Goal: Task Accomplishment & Management: Complete application form

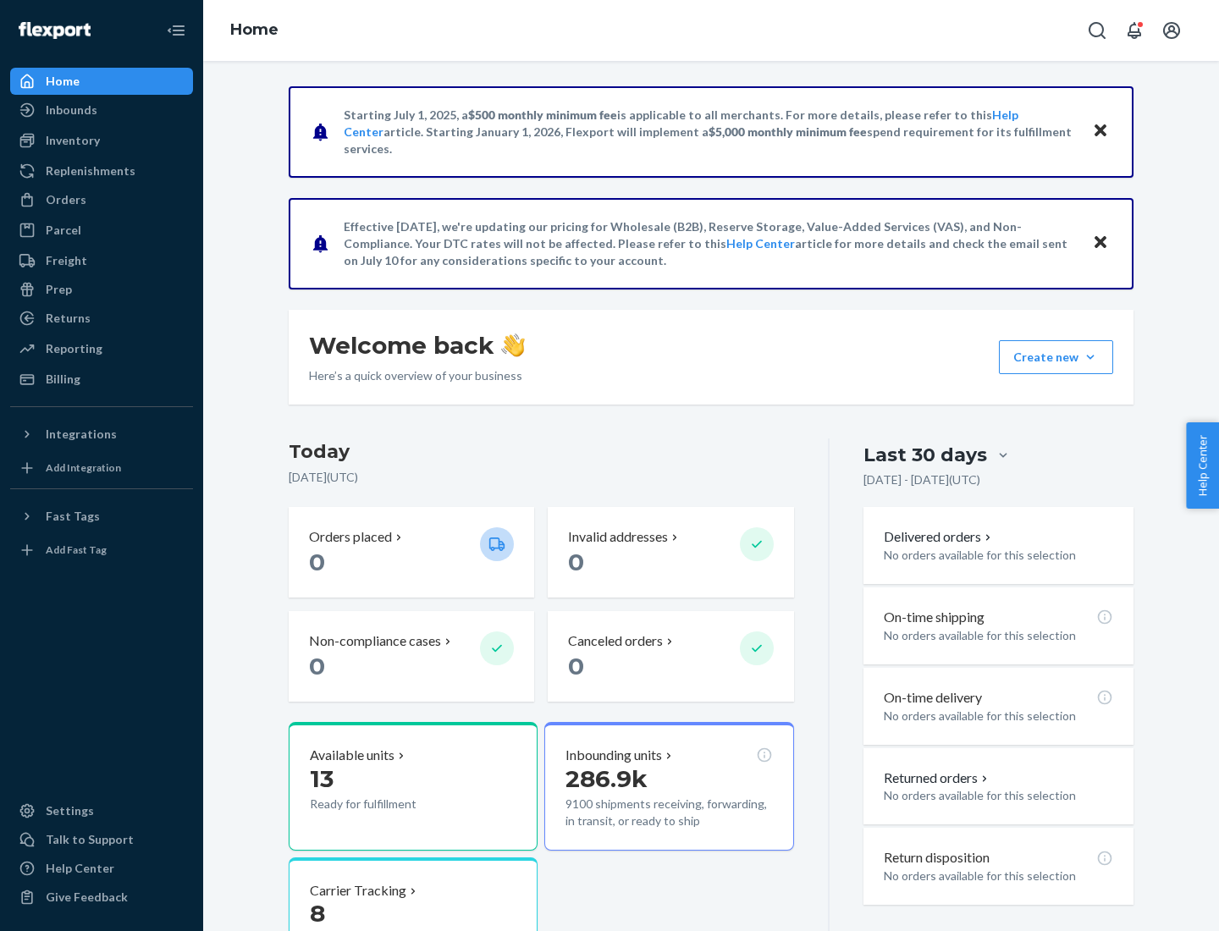
click at [1090, 357] on button "Create new Create new inbound Create new order Create new product" at bounding box center [1056, 357] width 114 height 34
click at [102, 110] on div "Inbounds" at bounding box center [101, 110] width 179 height 24
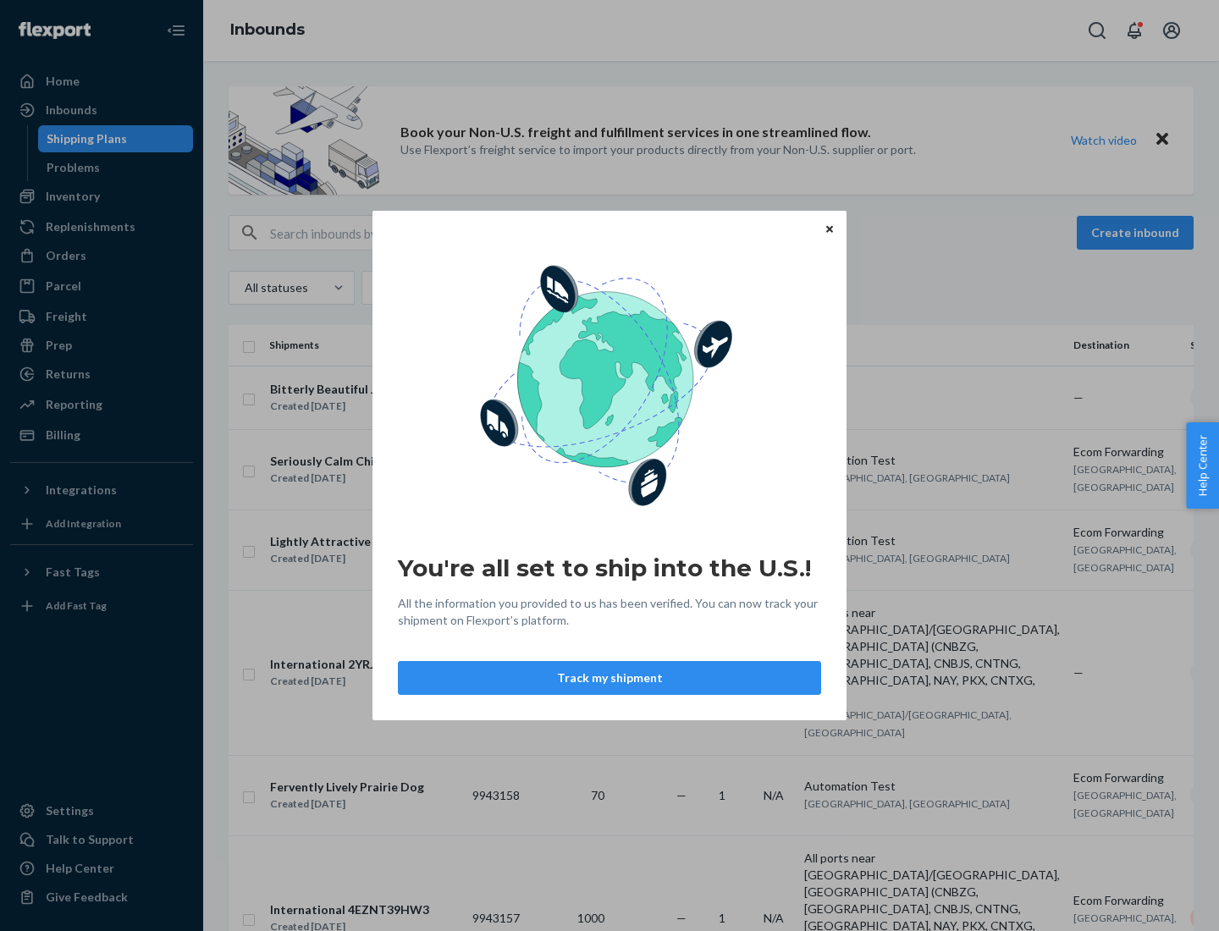
click at [102, 196] on div "You're all set to ship into the U.S.! All the information you provided to us ha…" at bounding box center [609, 465] width 1219 height 931
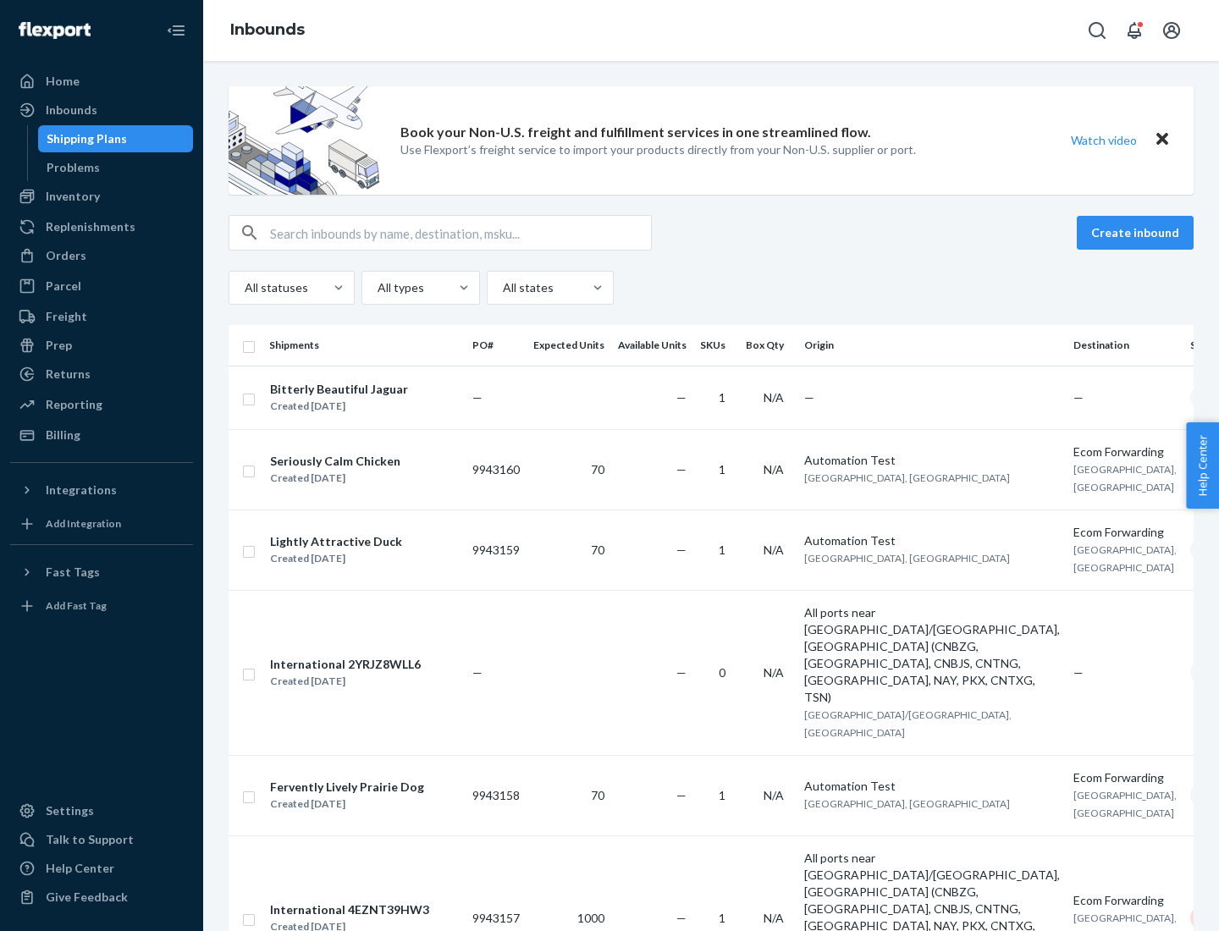
click at [711, 30] on div "Inbounds" at bounding box center [710, 30] width 1015 height 61
click at [711, 288] on div "All statuses All types All states" at bounding box center [710, 288] width 965 height 34
click at [84, 139] on div "Shipping Plans" at bounding box center [87, 138] width 80 height 17
click at [1137, 233] on button "Create inbound" at bounding box center [1134, 233] width 117 height 34
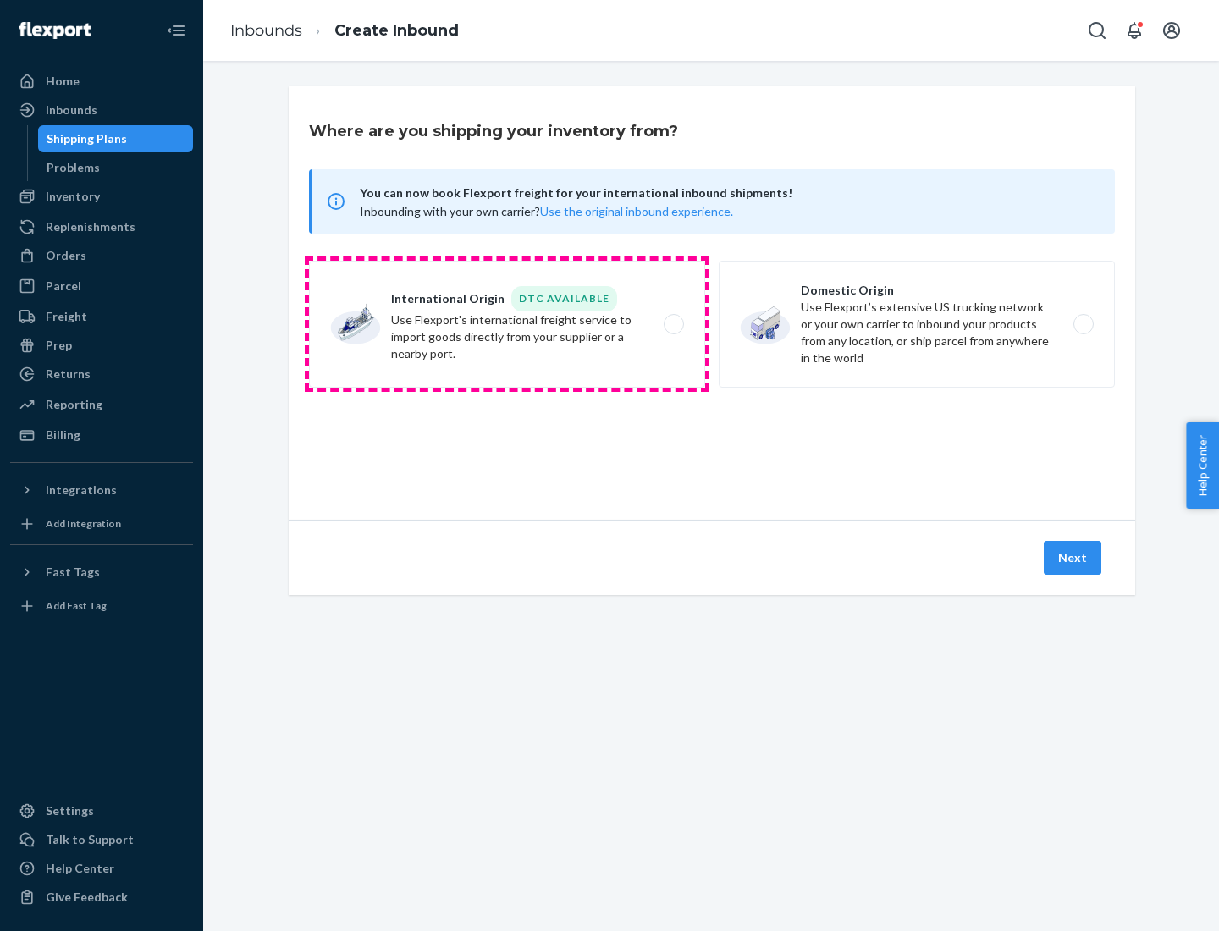
click at [507, 324] on label "International Origin DTC Available Use Flexport's international freight service…" at bounding box center [507, 324] width 396 height 127
click at [673, 324] on input "International Origin DTC Available Use Flexport's international freight service…" at bounding box center [678, 324] width 11 height 11
radio input "true"
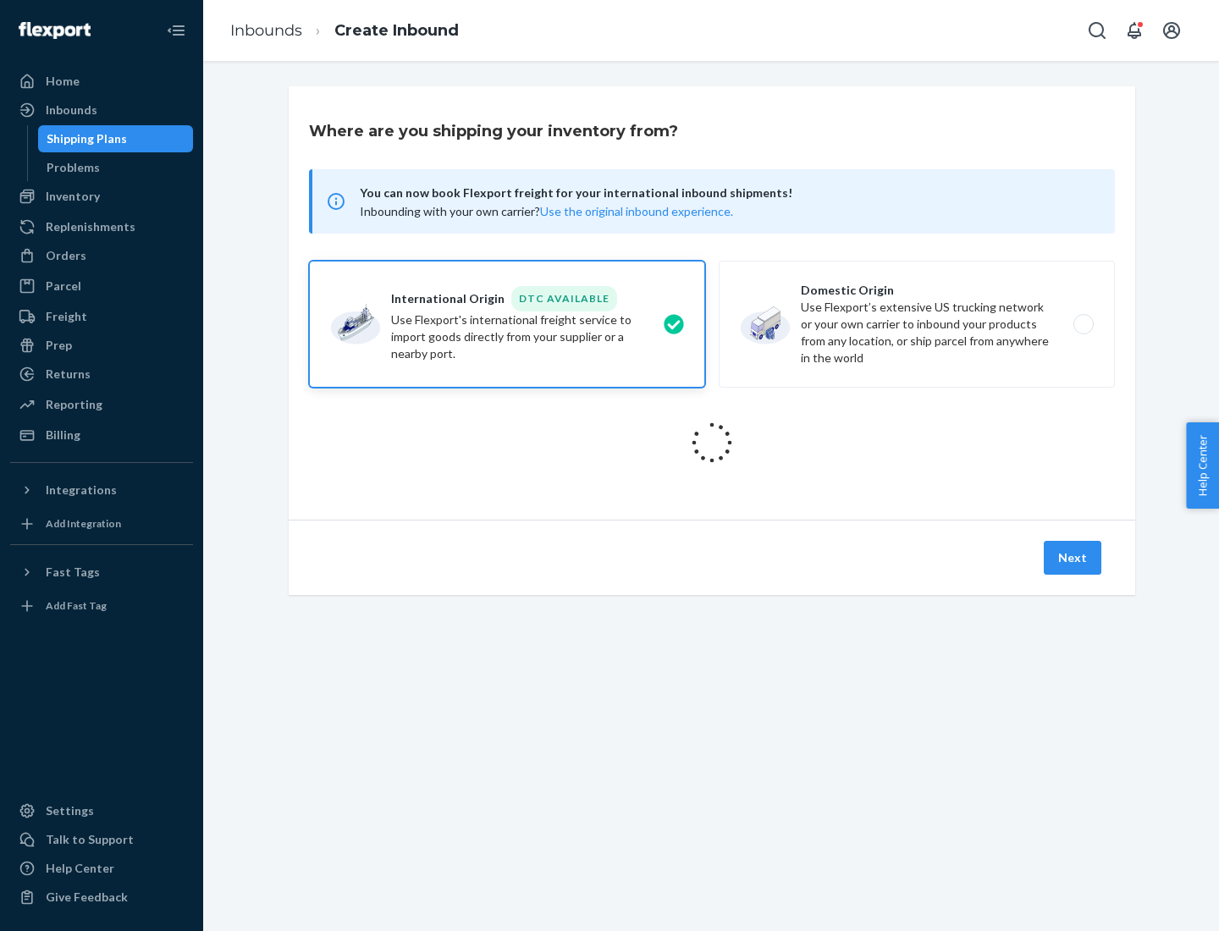
click at [712, 443] on icon at bounding box center [711, 442] width 47 height 47
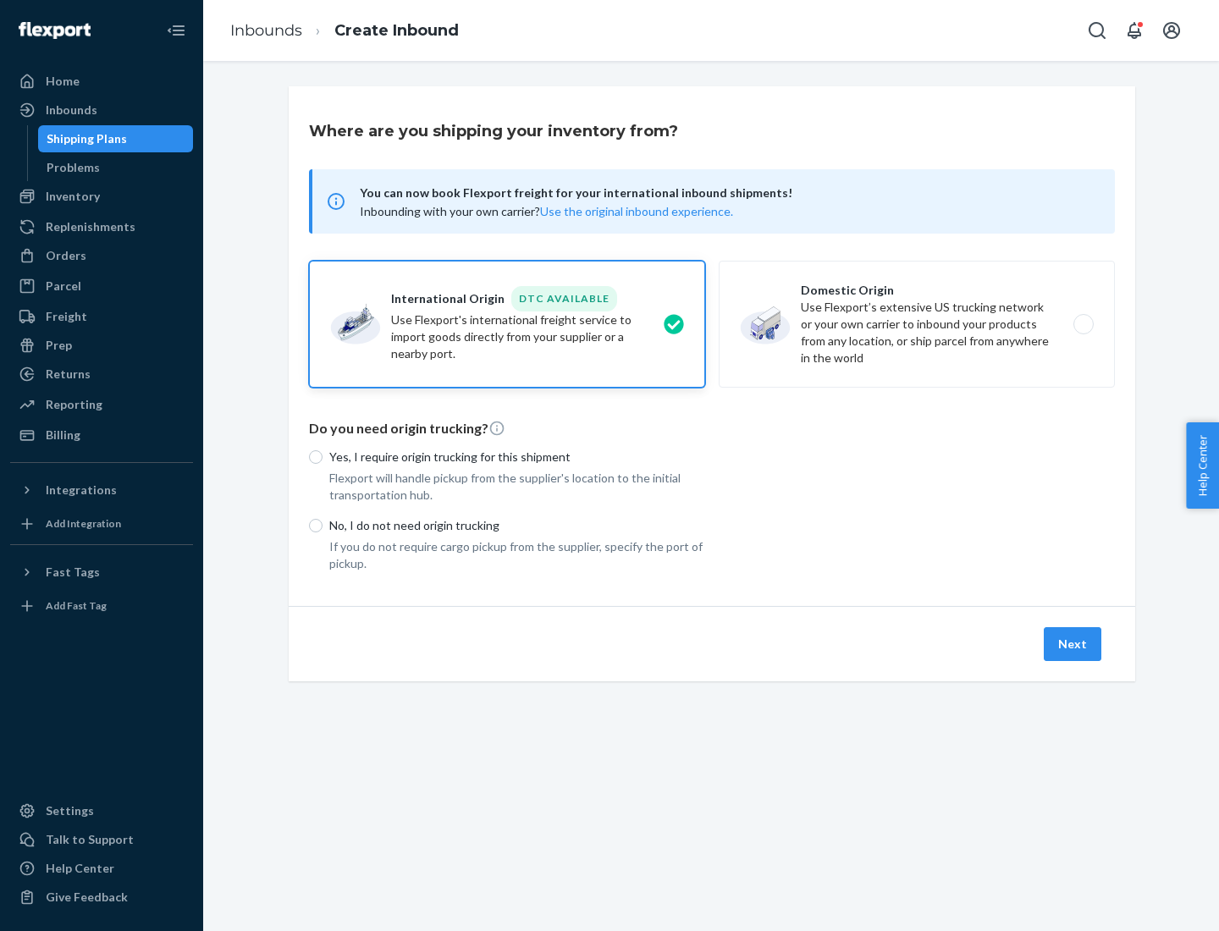
click at [517, 456] on p "Yes, I require origin trucking for this shipment" at bounding box center [517, 456] width 376 height 17
click at [322, 456] on input "Yes, I require origin trucking for this shipment" at bounding box center [316, 457] width 14 height 14
radio input "true"
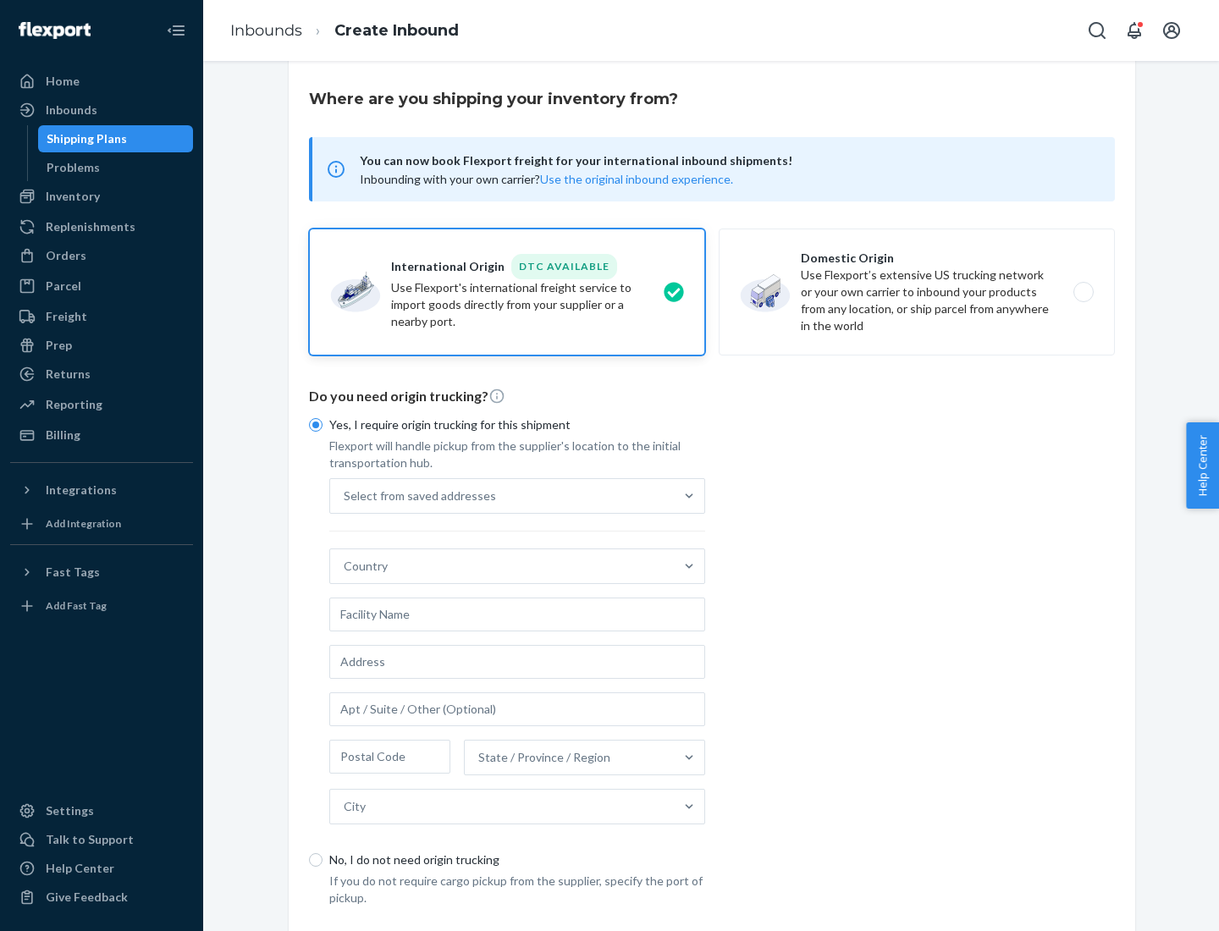
click at [502, 495] on div "Select from saved addresses" at bounding box center [502, 496] width 344 height 34
click at [345, 495] on input "Select from saved addresses" at bounding box center [345, 495] width 2 height 17
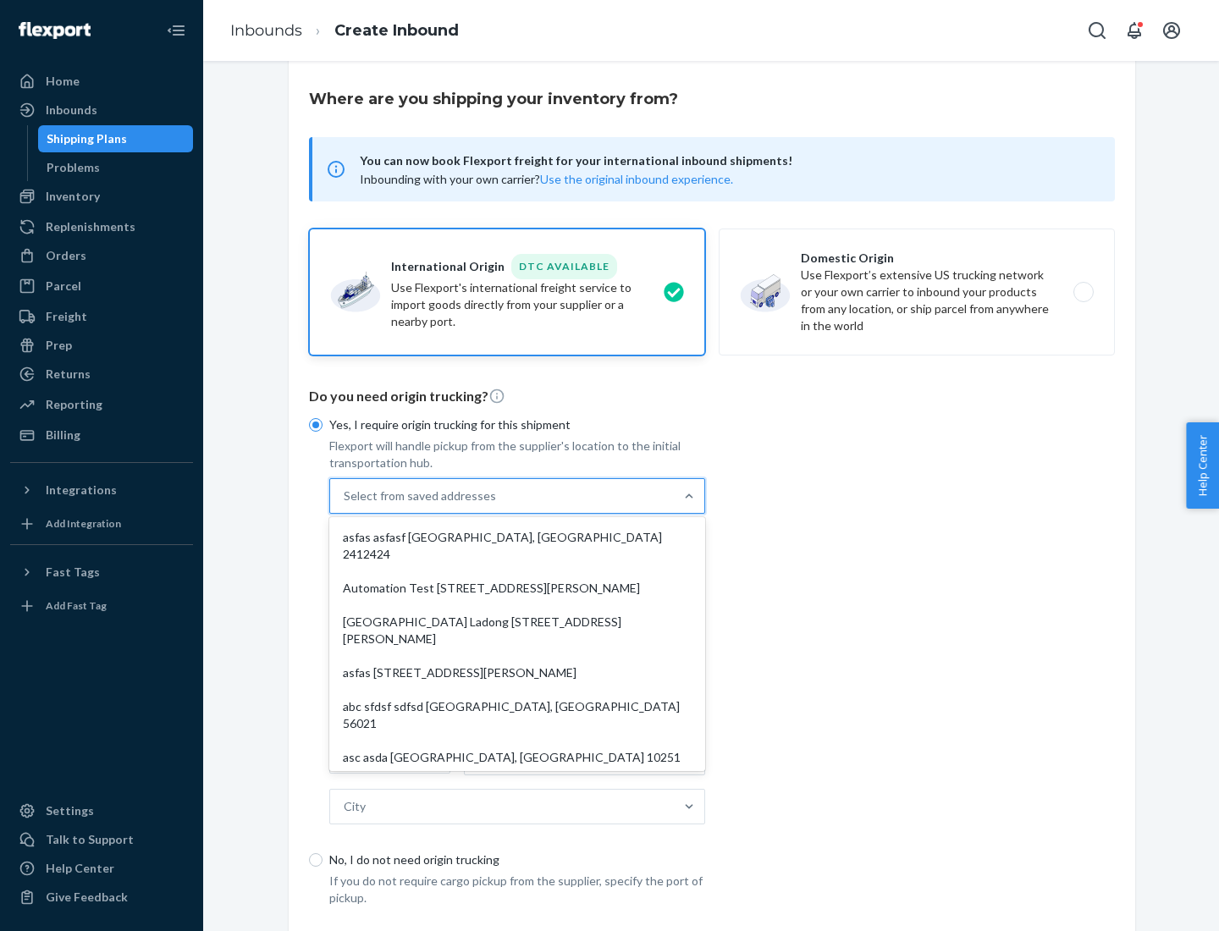
scroll to position [74, 0]
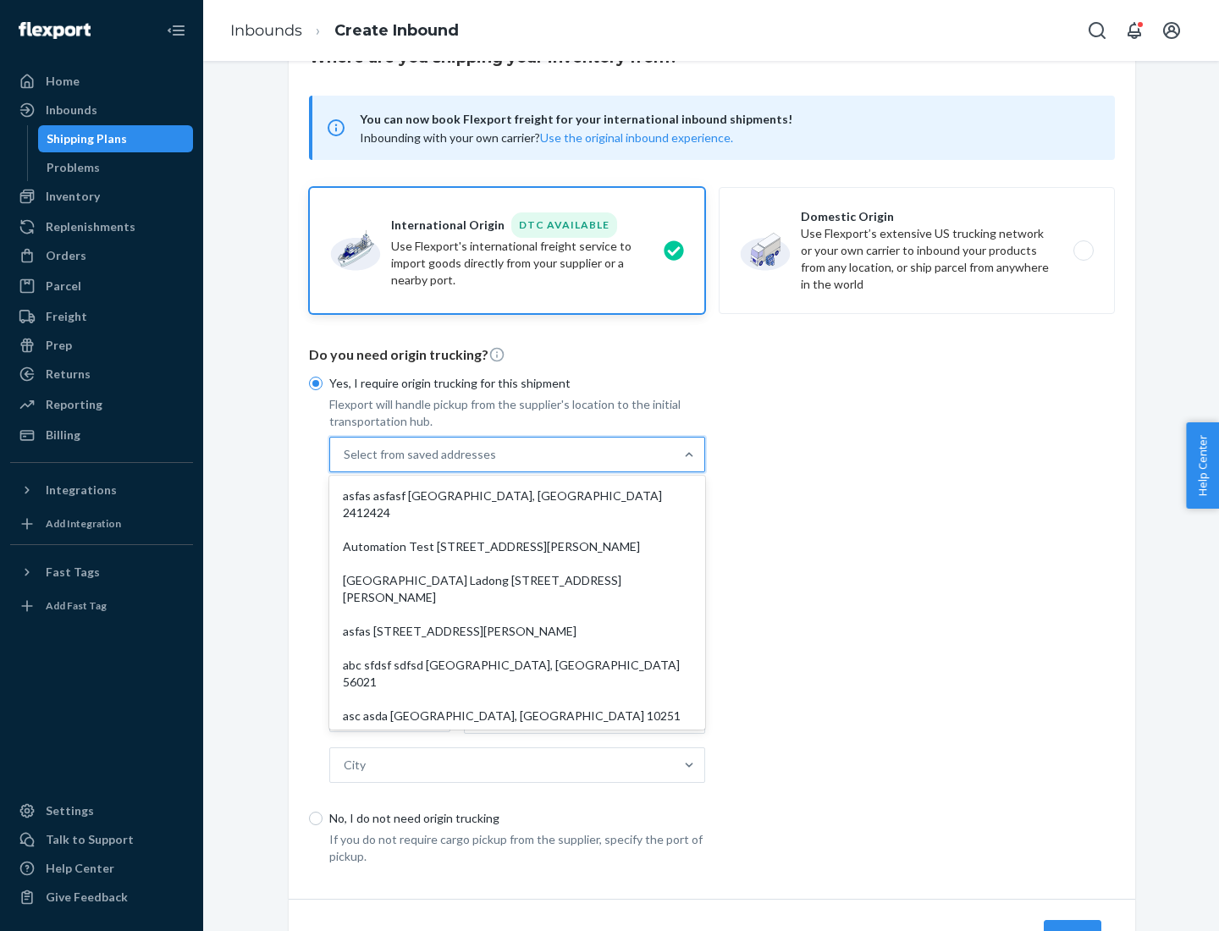
click at [517, 495] on div "asfas asfasf [GEOGRAPHIC_DATA], [GEOGRAPHIC_DATA] 2412424" at bounding box center [517, 504] width 369 height 51
click at [345, 463] on input "option asfas asfasf [GEOGRAPHIC_DATA], [GEOGRAPHIC_DATA] 2412424 focused, 1 of …" at bounding box center [345, 454] width 2 height 17
type input "asfas"
type input "asfasf"
type input "2412424"
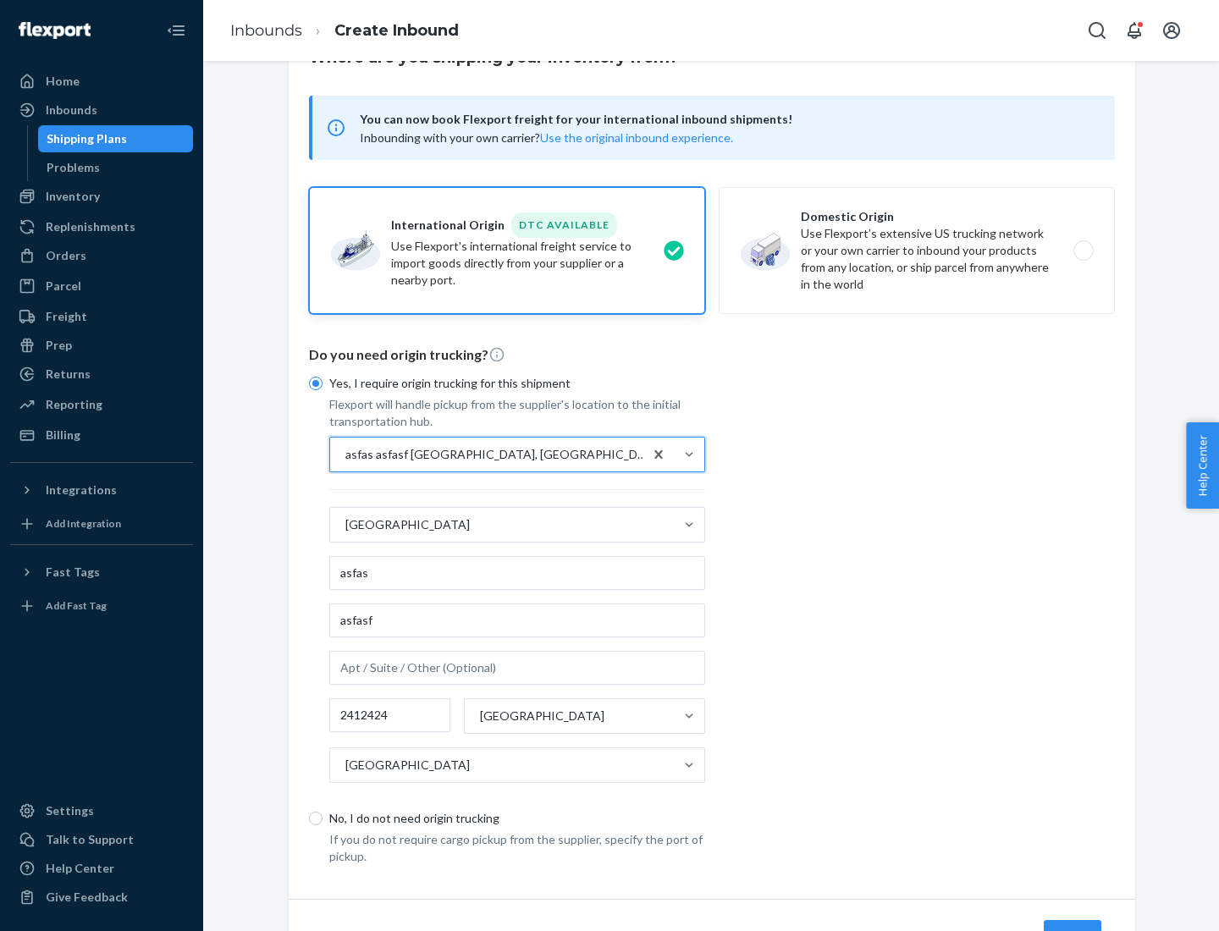
scroll to position [157, 0]
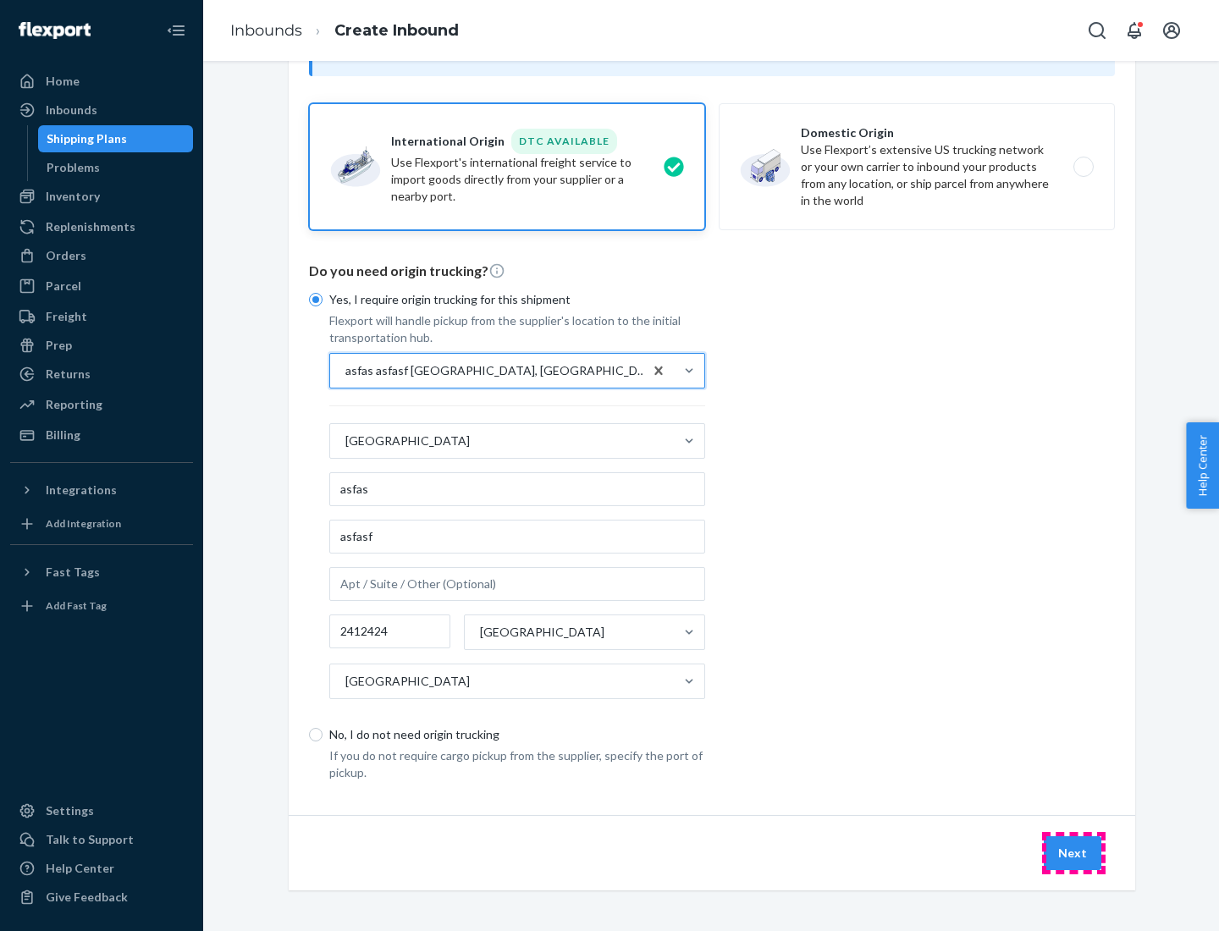
click at [1073, 852] on button "Next" at bounding box center [1072, 853] width 58 height 34
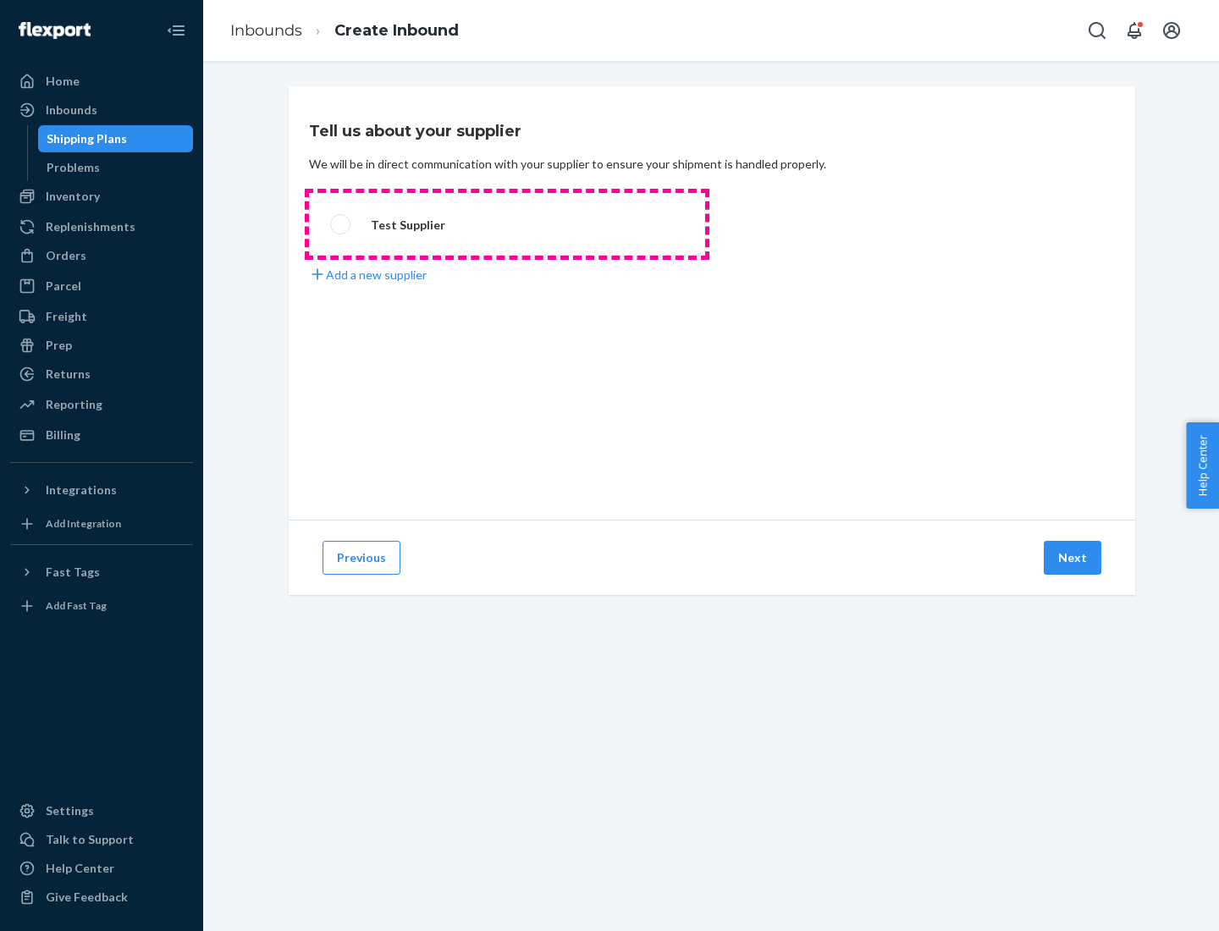
click at [507, 224] on label "Test Supplier" at bounding box center [507, 224] width 396 height 63
click at [341, 224] on input "Test Supplier" at bounding box center [335, 224] width 11 height 11
radio input "true"
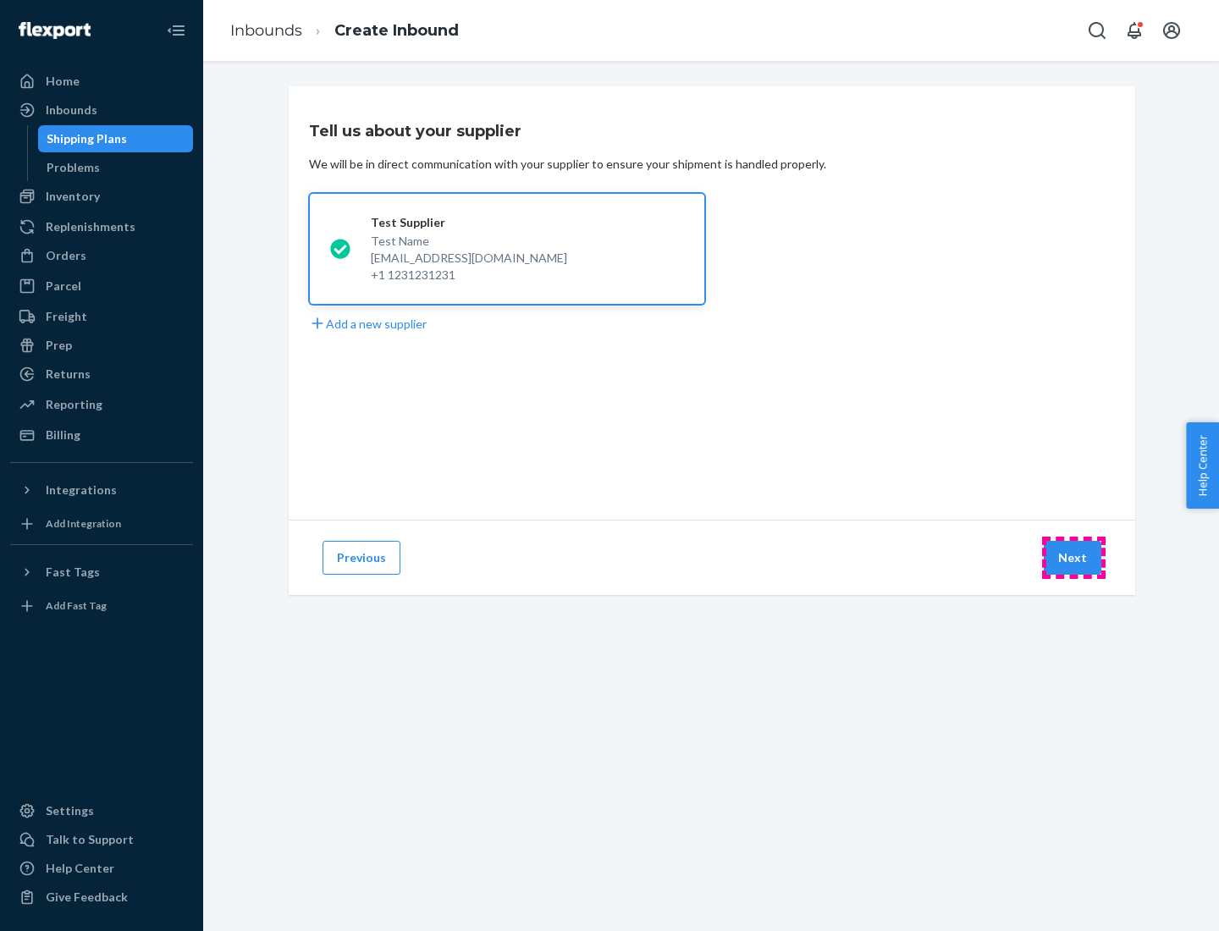
click at [1073, 558] on button "Next" at bounding box center [1072, 558] width 58 height 34
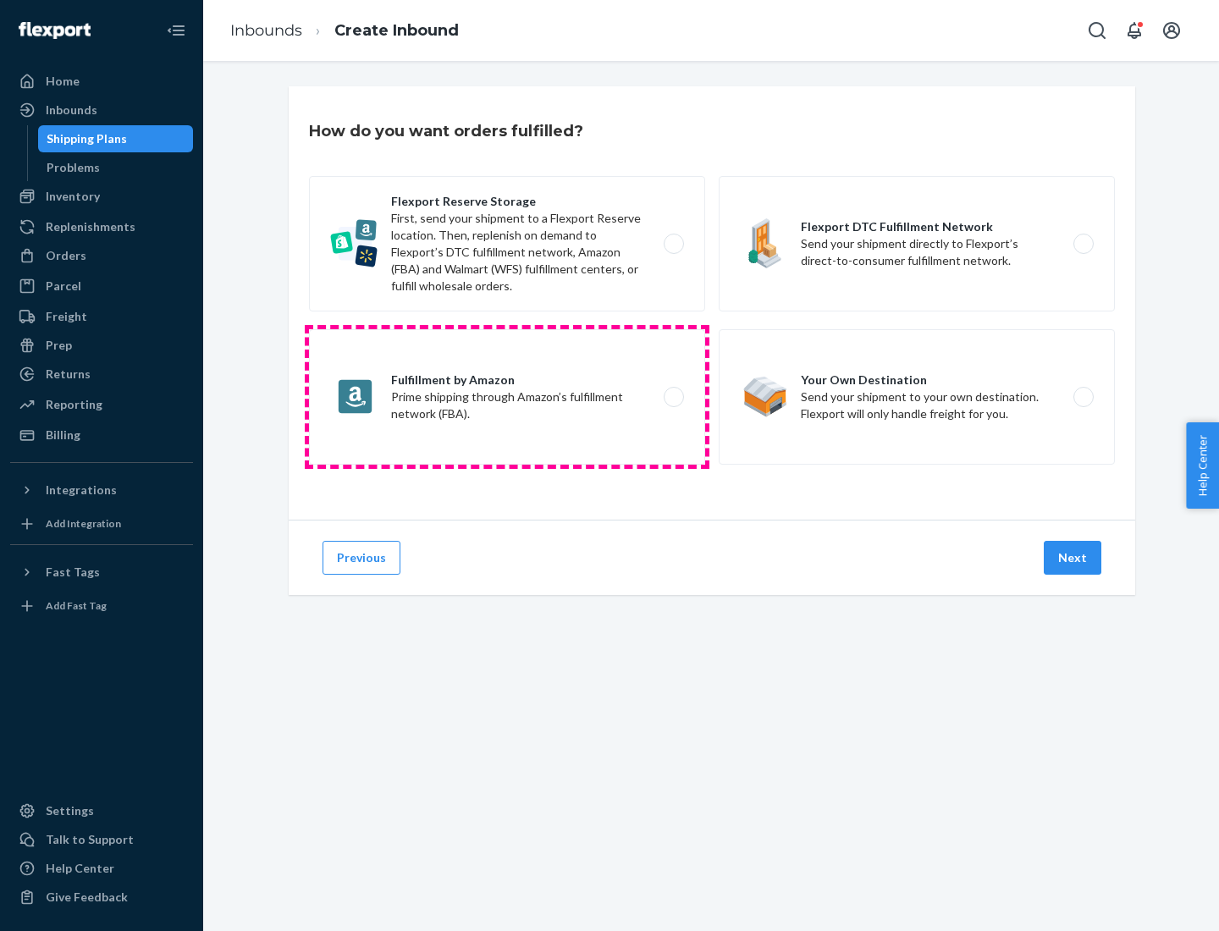
click at [507, 397] on label "Fulfillment by Amazon Prime shipping through Amazon’s fulfillment network (FBA)." at bounding box center [507, 396] width 396 height 135
click at [673, 397] on input "Fulfillment by Amazon Prime shipping through Amazon’s fulfillment network (FBA)." at bounding box center [678, 397] width 11 height 11
radio input "true"
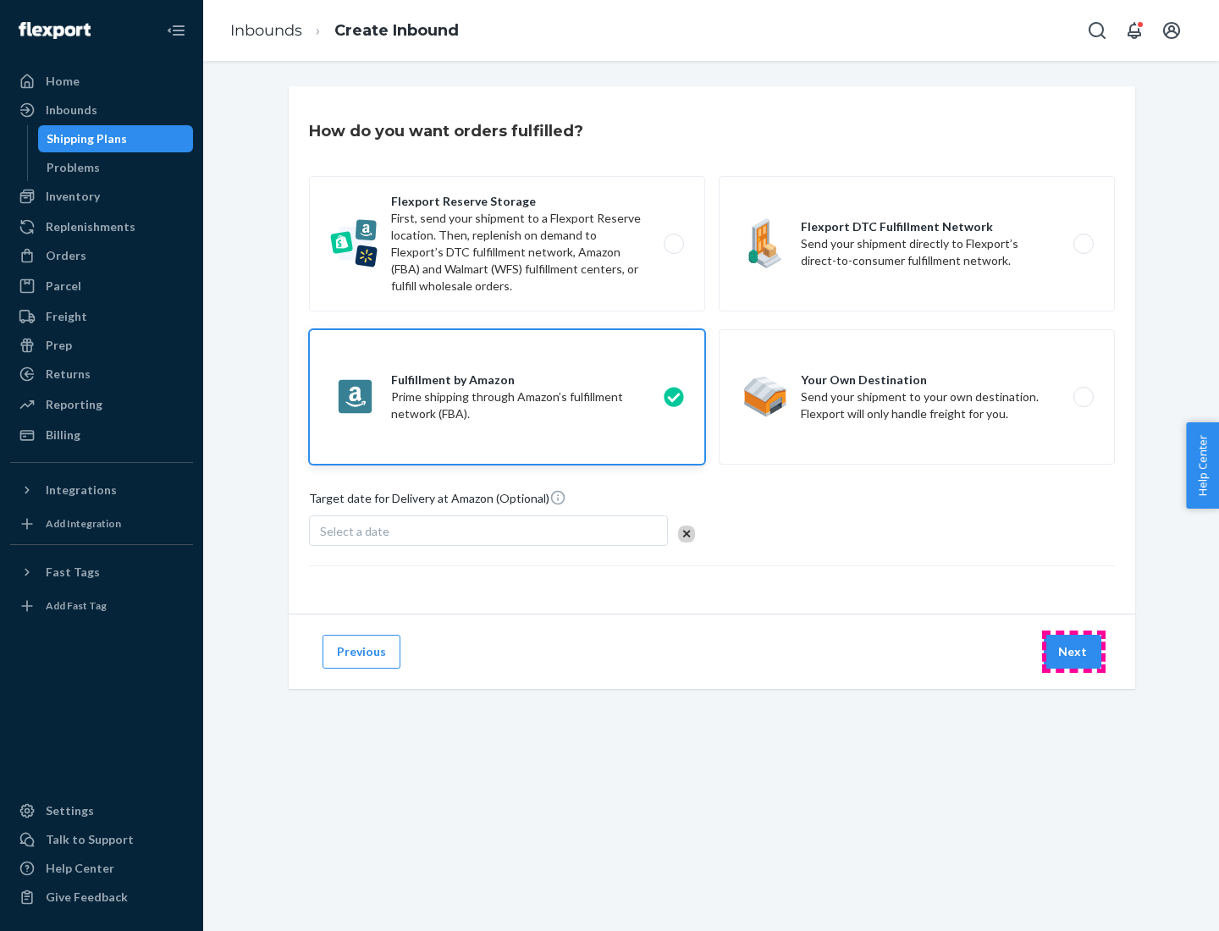
click at [1073, 652] on button "Next" at bounding box center [1072, 652] width 58 height 34
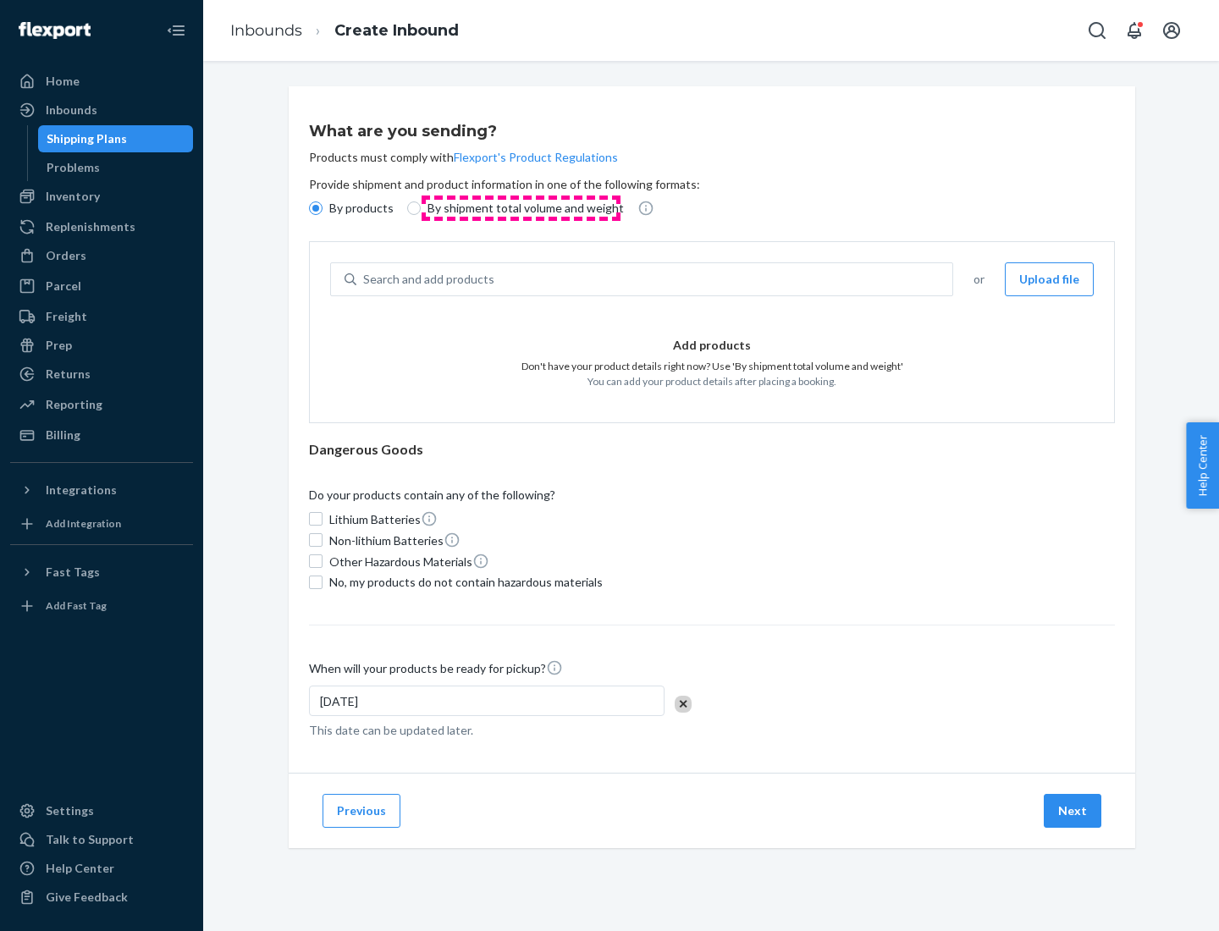
click at [520, 208] on p "By shipment total volume and weight" at bounding box center [525, 208] width 196 height 17
click at [421, 208] on input "By shipment total volume and weight" at bounding box center [414, 208] width 14 height 14
radio input "true"
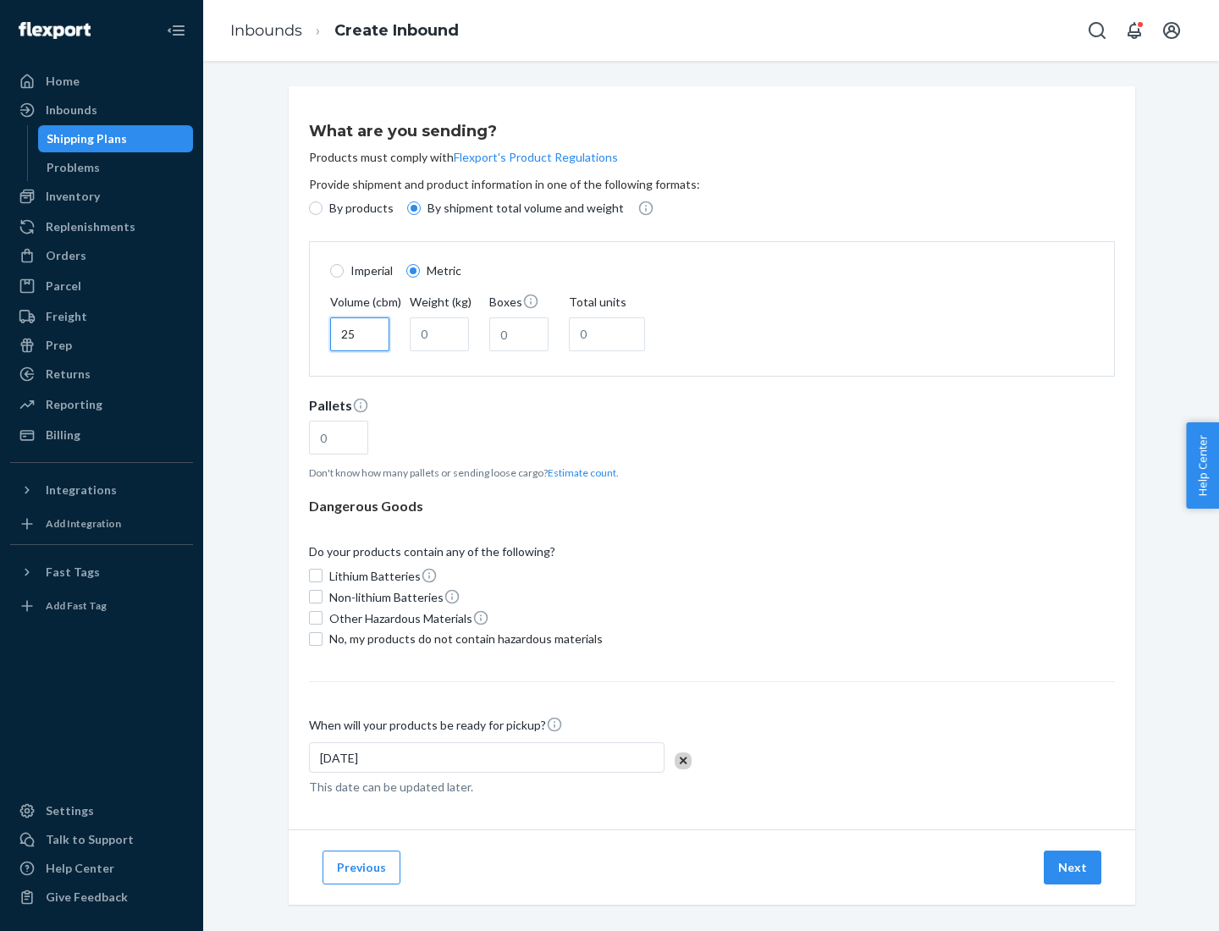
type input "25"
type input "100"
type input "50"
type input "500"
click at [578, 472] on button "Estimate count" at bounding box center [581, 472] width 69 height 14
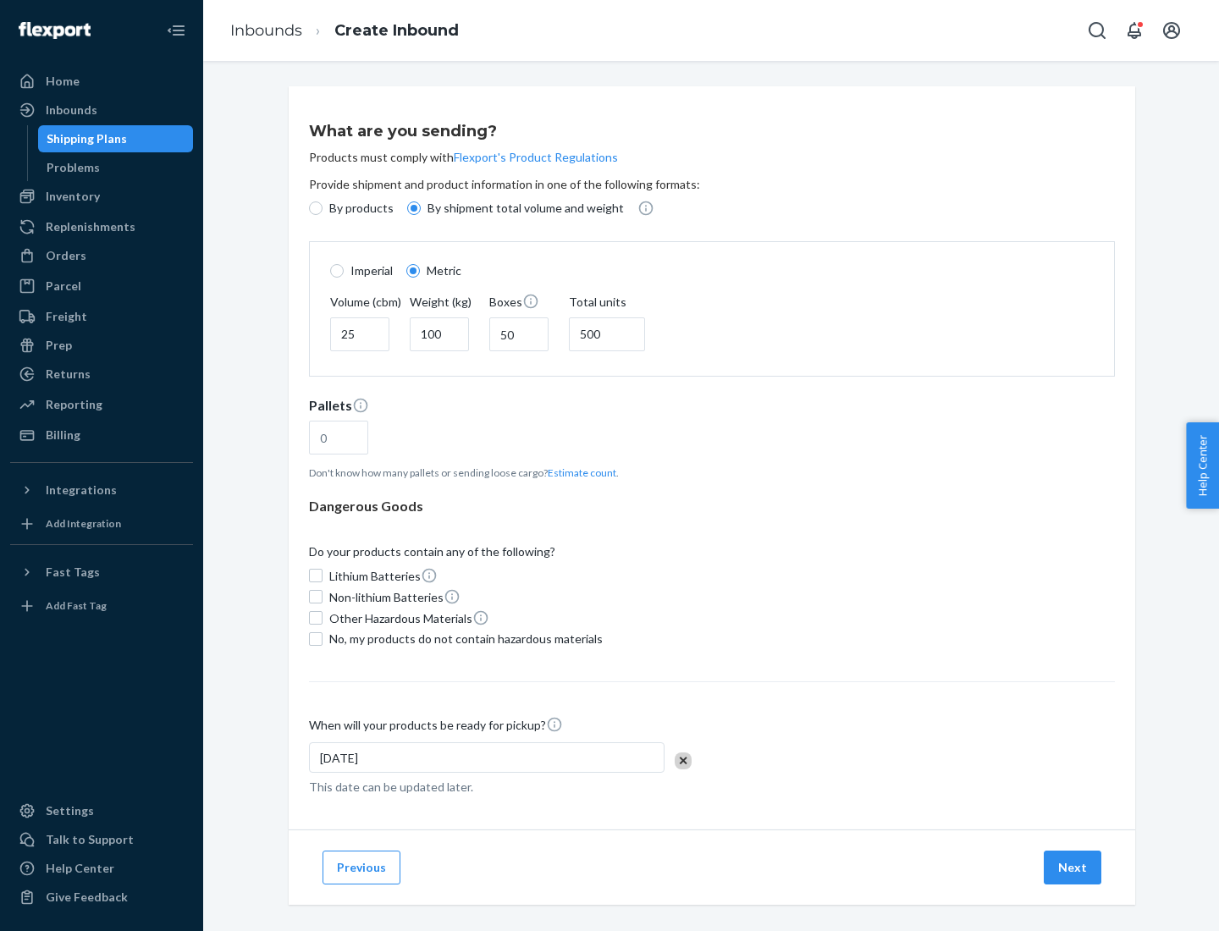
type input "16"
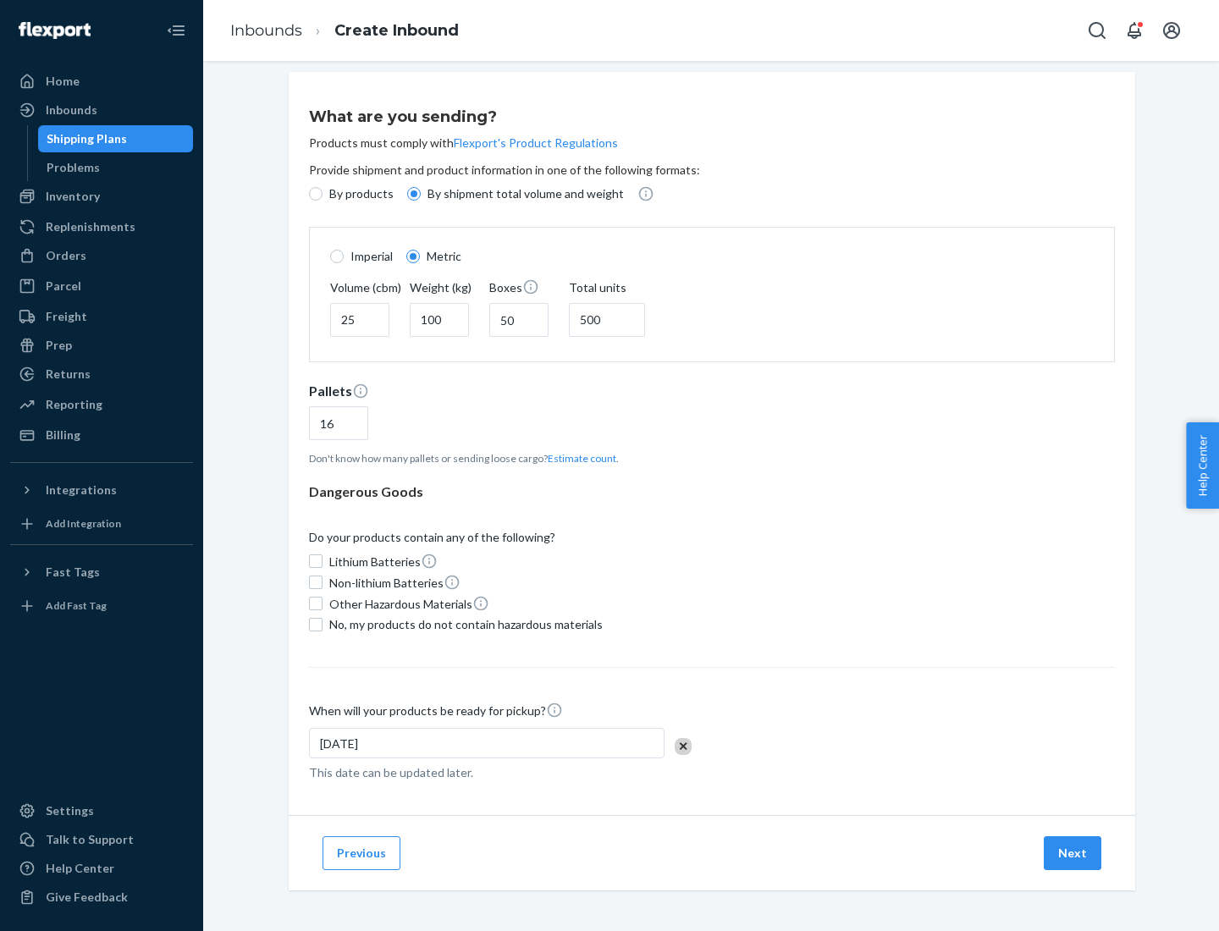
click at [463, 624] on span "No, my products do not contain hazardous materials" at bounding box center [465, 624] width 273 height 17
click at [322, 624] on input "No, my products do not contain hazardous materials" at bounding box center [316, 625] width 14 height 14
checkbox input "true"
click at [1073, 852] on button "Next" at bounding box center [1072, 853] width 58 height 34
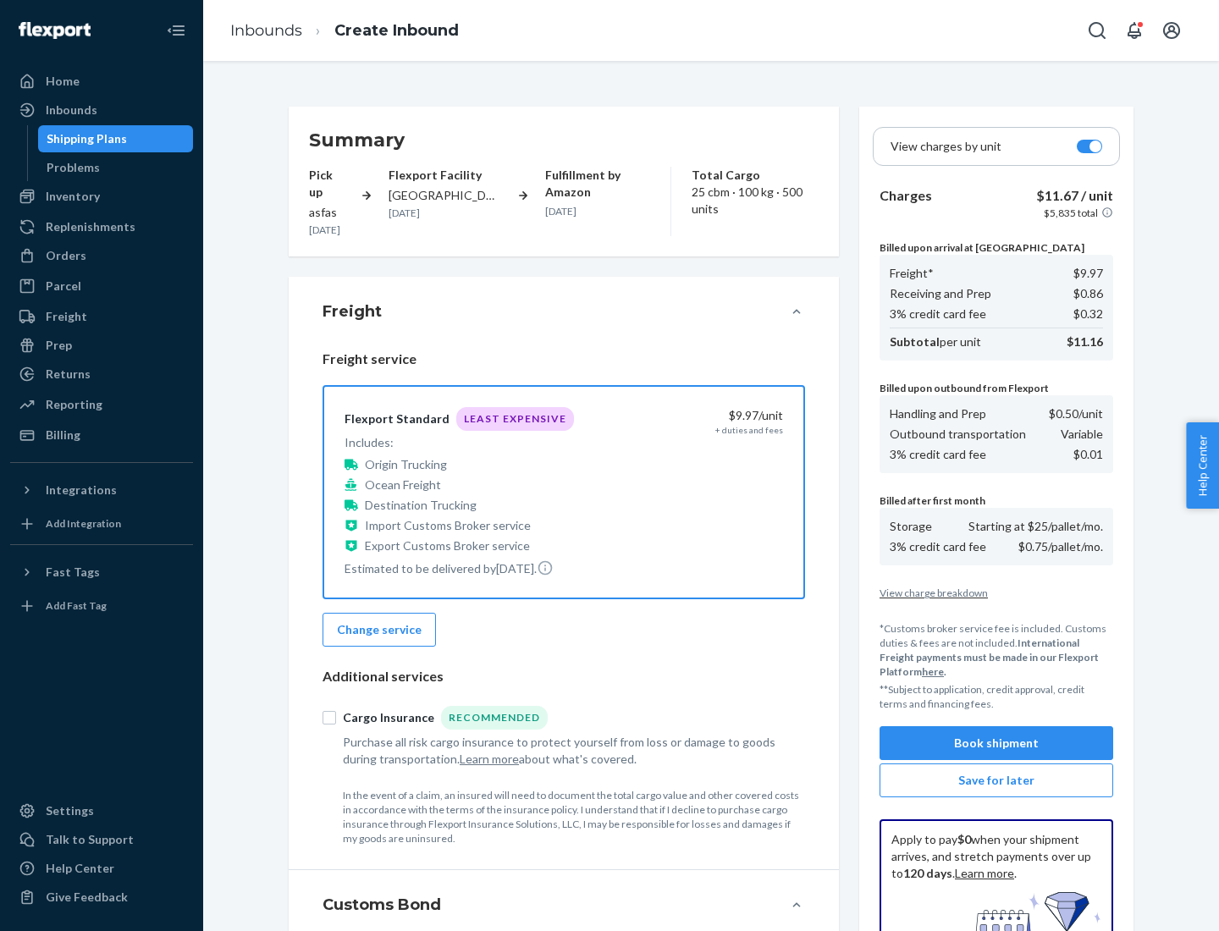
scroll to position [247, 0]
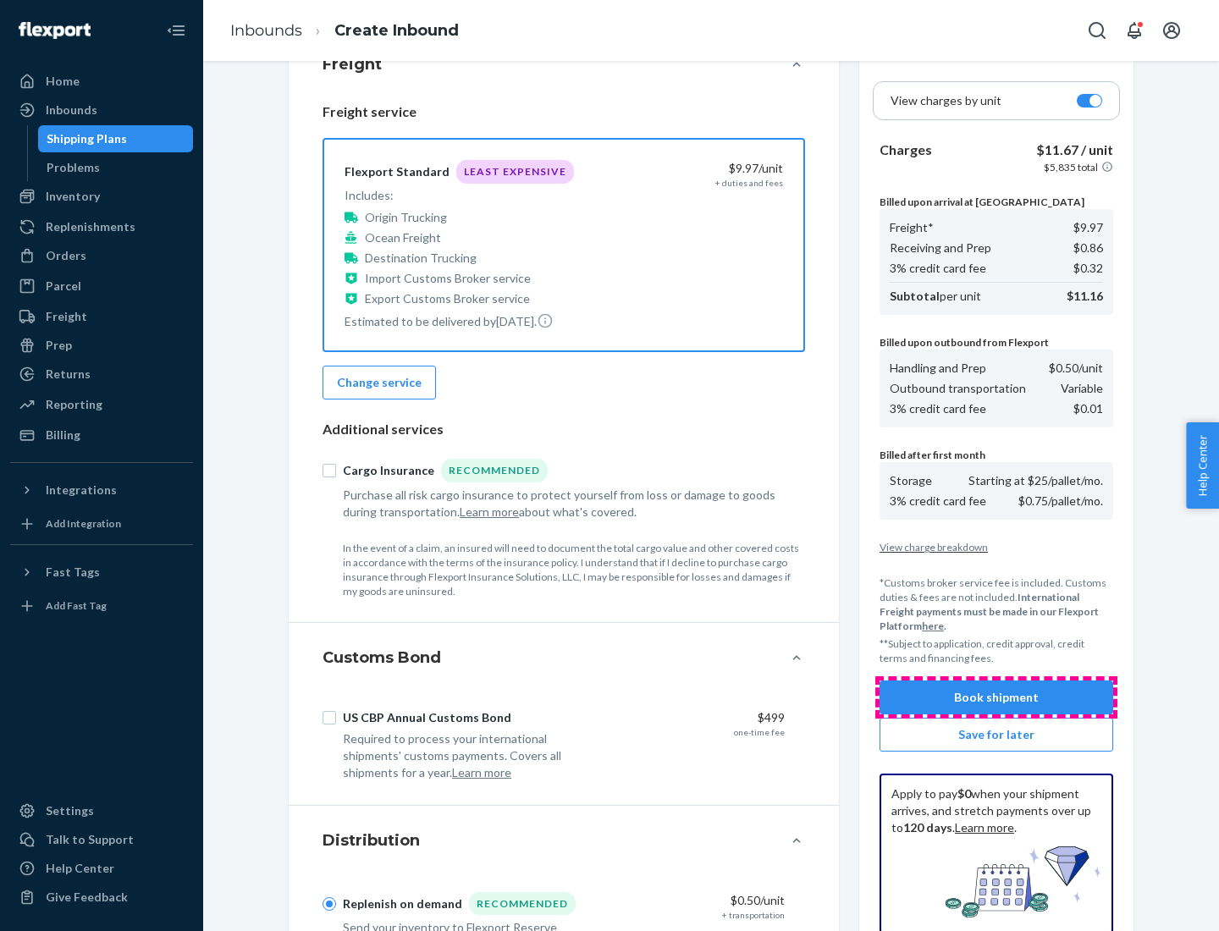
click at [996, 697] on button "Book shipment" at bounding box center [996, 697] width 234 height 34
